Goal: Transaction & Acquisition: Purchase product/service

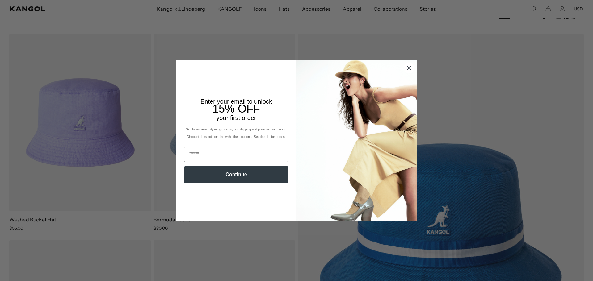
click at [409, 67] on circle "Close dialog" at bounding box center [409, 68] width 10 height 10
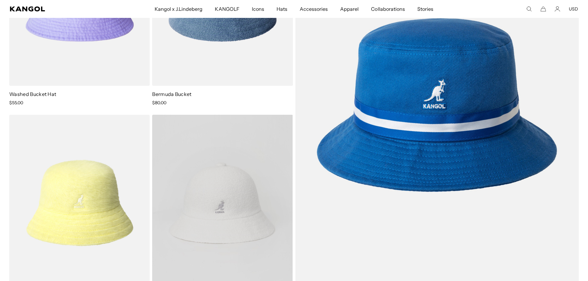
scroll to position [0, 127]
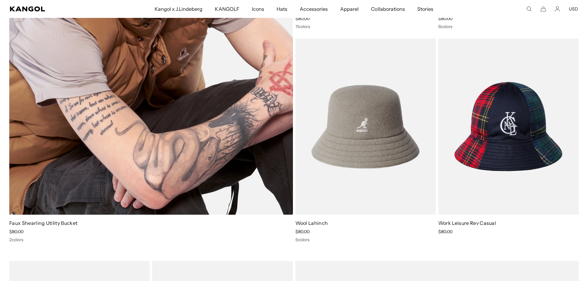
click at [184, 229] on div "Faux Shearling Utility Bucket Sale Price $80.00 2 colors" at bounding box center [151, 231] width 284 height 23
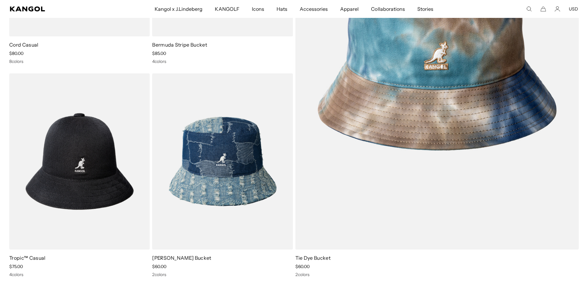
click at [530, 9] on icon "Search here" at bounding box center [530, 9] width 6 height 6
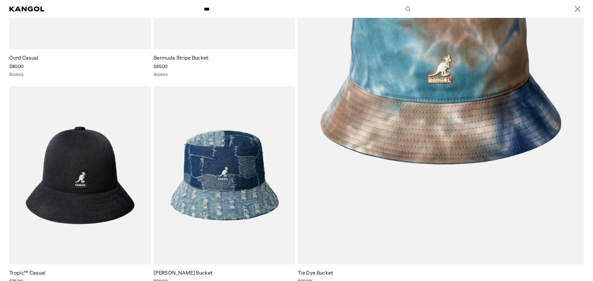
type input "***"
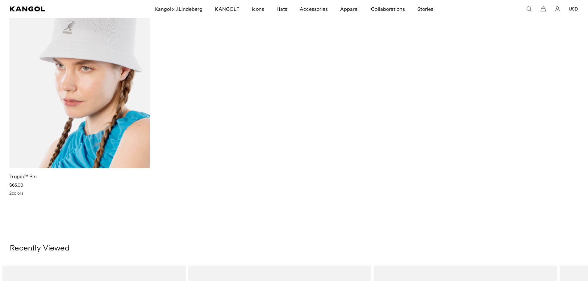
drag, startPoint x: 81, startPoint y: 93, endPoint x: 84, endPoint y: 92, distance: 3.6
click at [81, 93] on img at bounding box center [79, 80] width 141 height 177
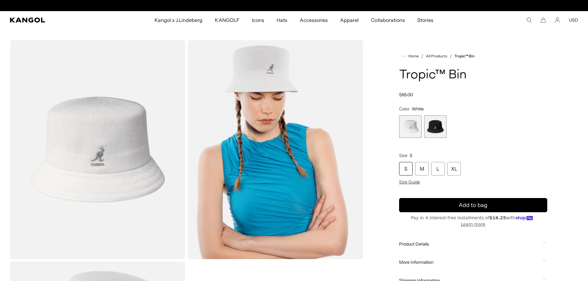
scroll to position [0, 127]
click at [436, 126] on span "2 of 2" at bounding box center [435, 127] width 23 height 23
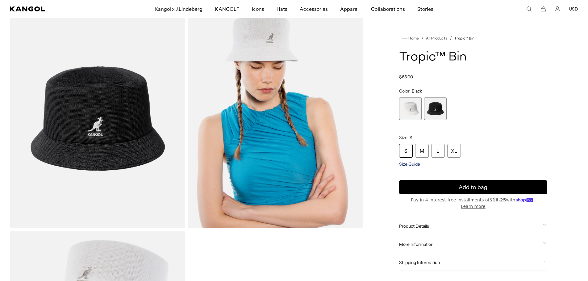
click at [408, 164] on span "Size Guide" at bounding box center [409, 165] width 21 height 6
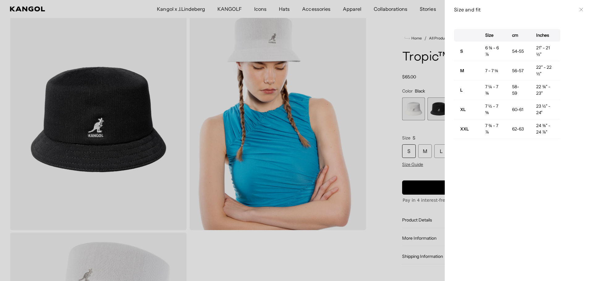
click at [378, 115] on div at bounding box center [296, 140] width 593 height 281
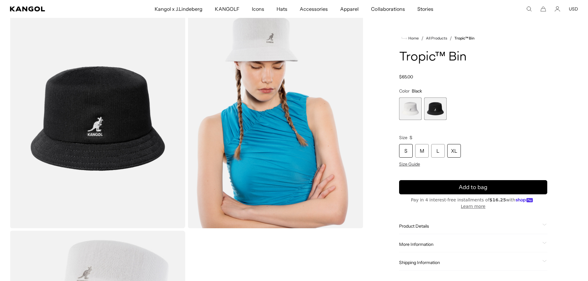
click at [453, 151] on div "XL" at bounding box center [455, 151] width 14 height 14
click at [543, 224] on span at bounding box center [545, 226] width 5 height 5
